Goal: Task Accomplishment & Management: Complete application form

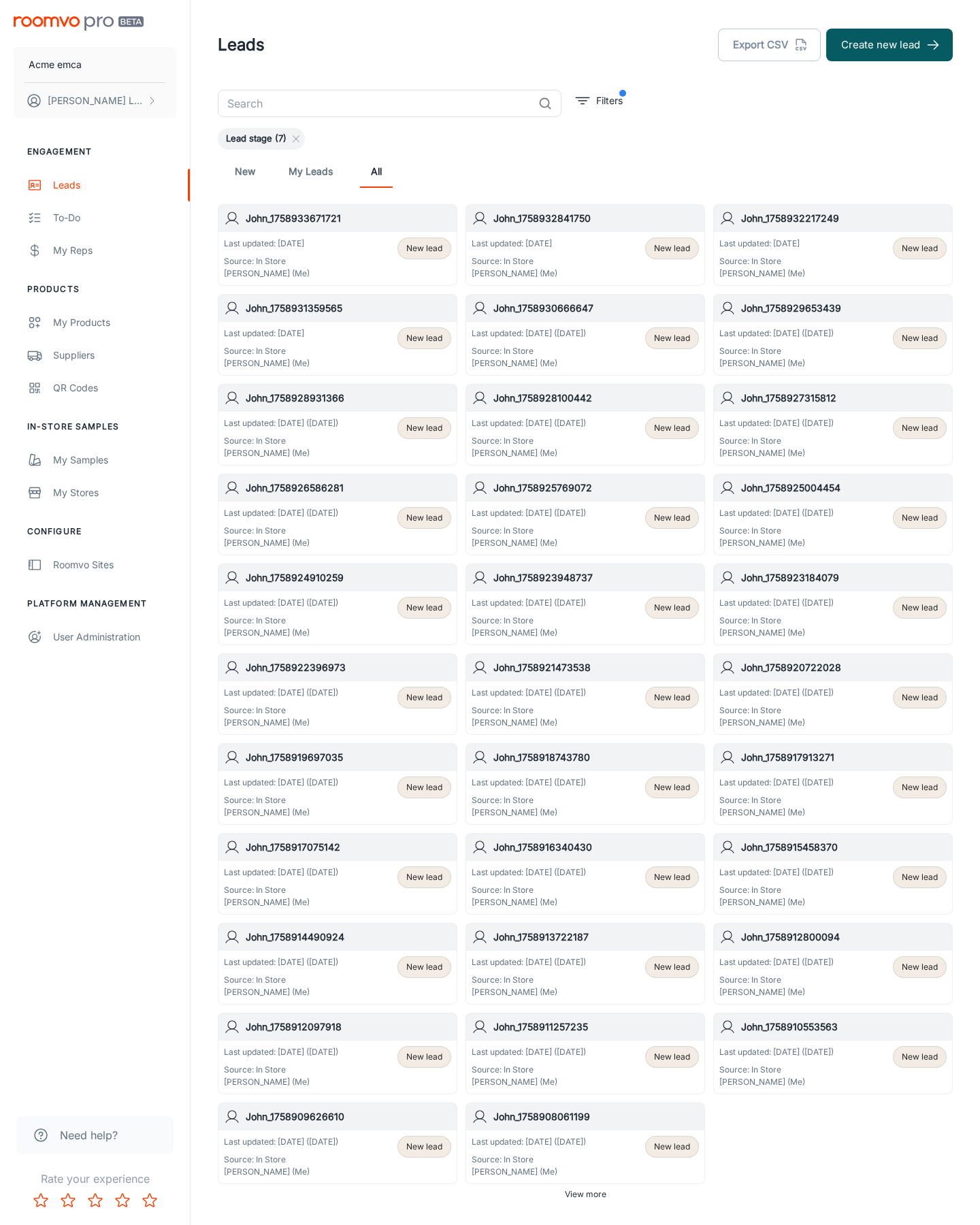
click at [890, 45] on button "Create new lead" at bounding box center [890, 45] width 127 height 33
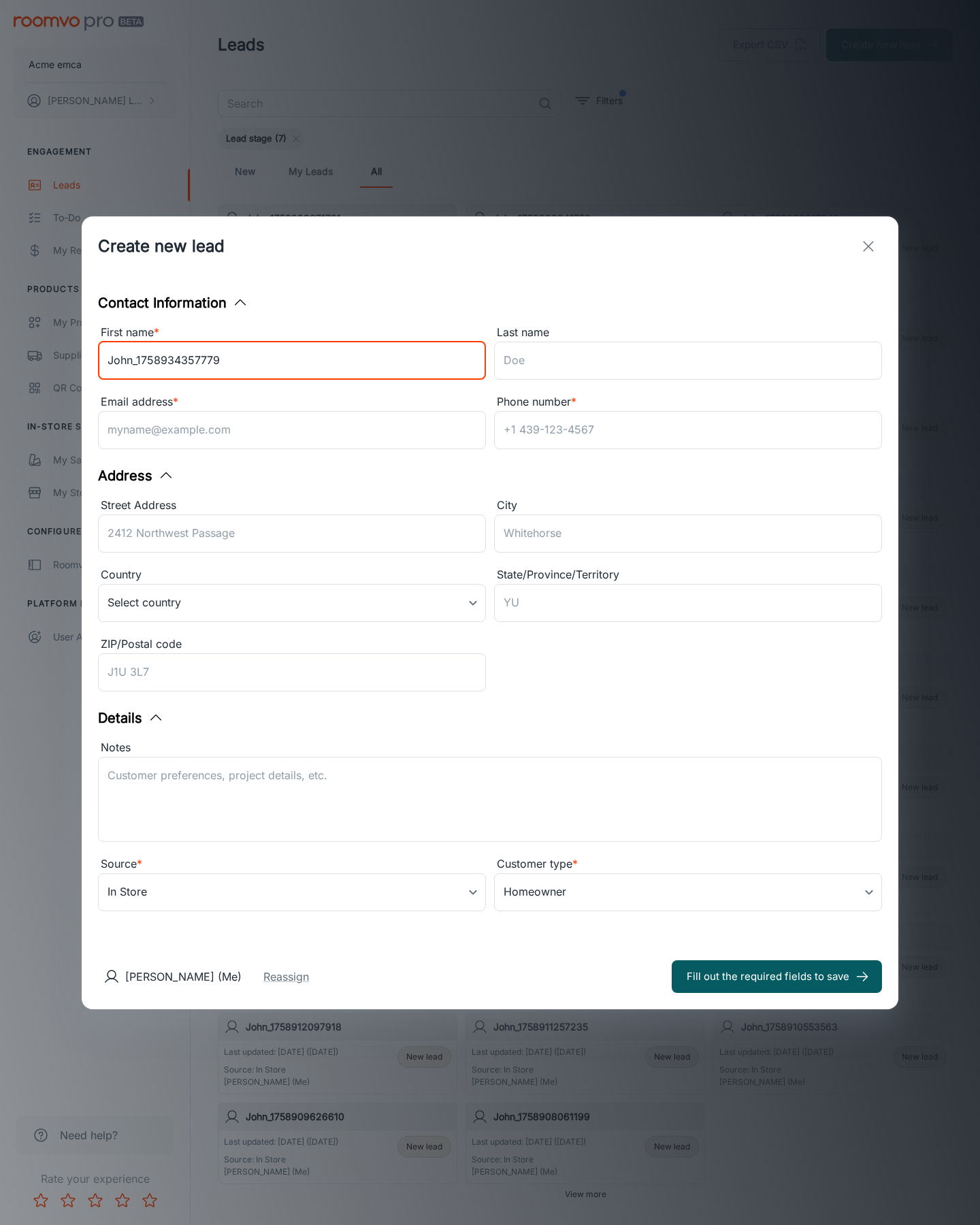
type input "John_1758934357779"
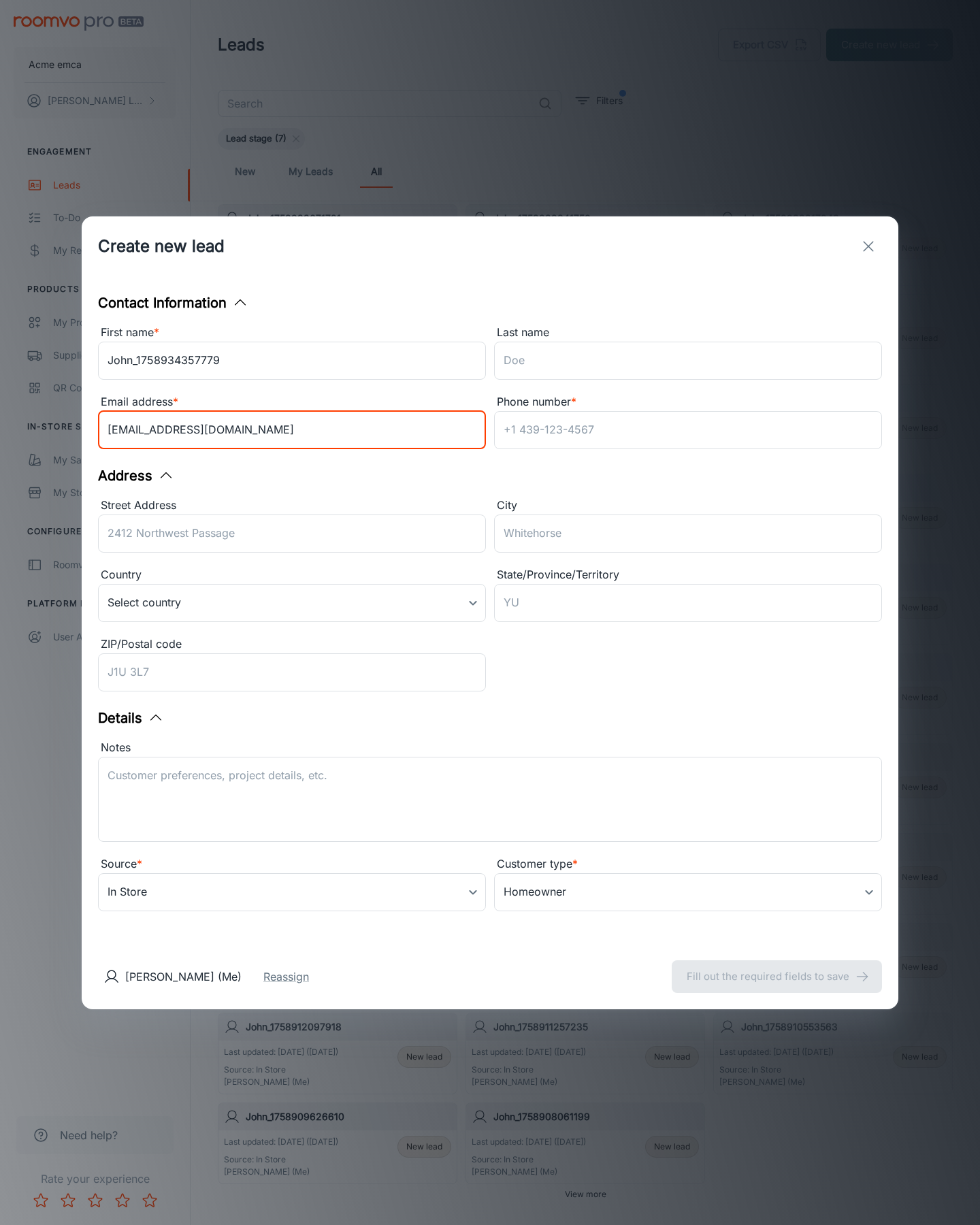
type input "[EMAIL_ADDRESS][DOMAIN_NAME]"
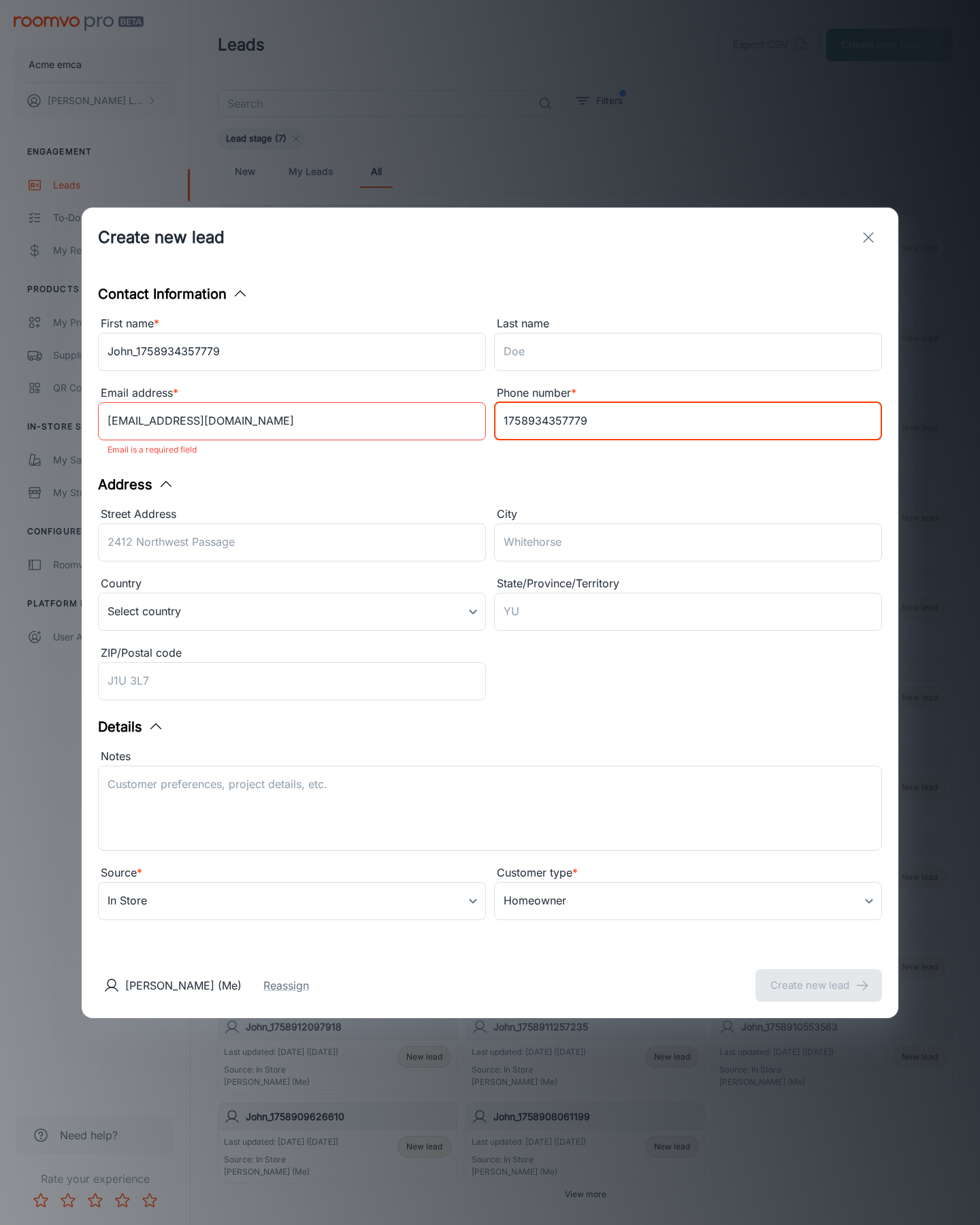
type input "1758934357779"
click at [819, 976] on button "Create new lead" at bounding box center [819, 985] width 127 height 33
